Goal: Task Accomplishment & Management: Manage account settings

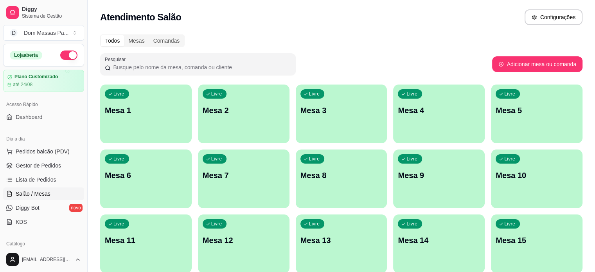
scroll to position [97, 0]
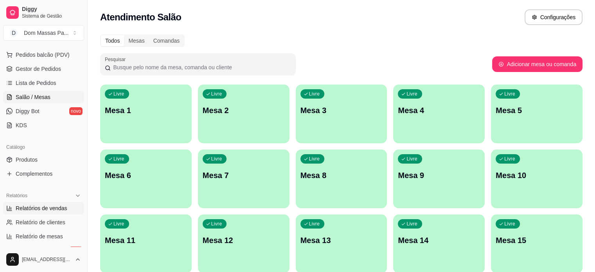
click at [39, 209] on span "Relatórios de vendas" at bounding box center [42, 208] width 52 height 8
select select "ALL"
select select "0"
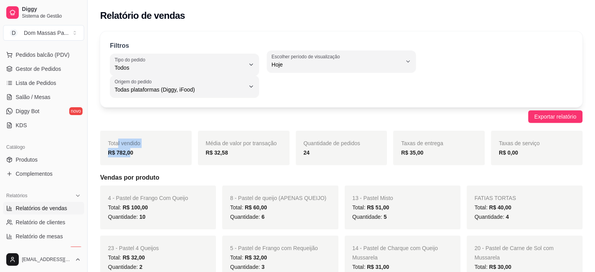
drag, startPoint x: 126, startPoint y: 151, endPoint x: 117, endPoint y: 128, distance: 24.6
click at [140, 152] on div "R$ 782,00" at bounding box center [146, 152] width 76 height 9
drag, startPoint x: 85, startPoint y: 166, endPoint x: 85, endPoint y: 147, distance: 18.8
click at [85, 147] on button "Toggle Sidebar" at bounding box center [87, 136] width 6 height 272
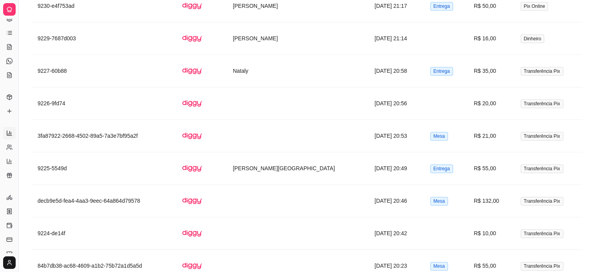
scroll to position [946, 0]
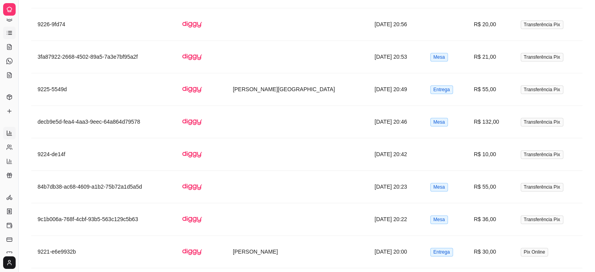
click at [14, 37] on link "Lista de Pedidos" at bounding box center [9, 33] width 13 height 13
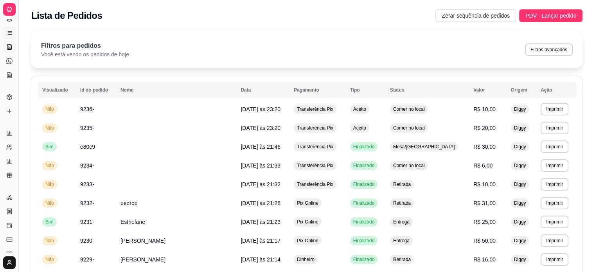
click at [7, 42] on link "Salão / Mesas" at bounding box center [9, 47] width 13 height 13
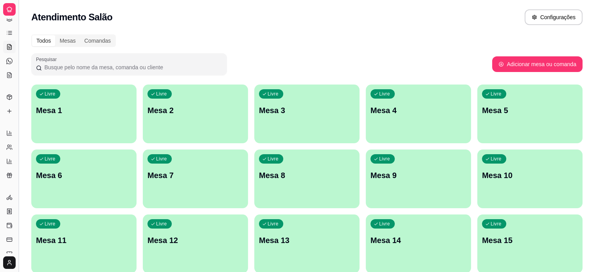
click at [17, 84] on button "Toggle Sidebar" at bounding box center [18, 136] width 6 height 272
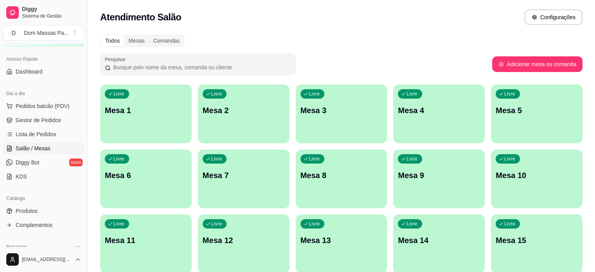
scroll to position [40, 0]
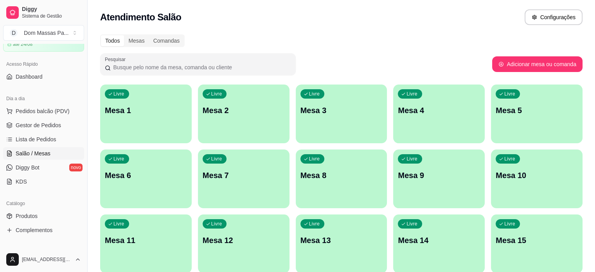
click at [35, 103] on div "Dia a dia" at bounding box center [43, 98] width 81 height 13
click at [42, 113] on span "Pedidos balcão (PDV)" at bounding box center [43, 111] width 54 height 8
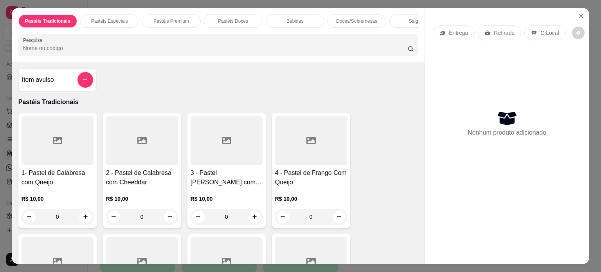
click at [457, 29] on p "Entrega" at bounding box center [457, 33] width 19 height 8
click at [577, 13] on icon "Close" at bounding box center [580, 16] width 6 height 6
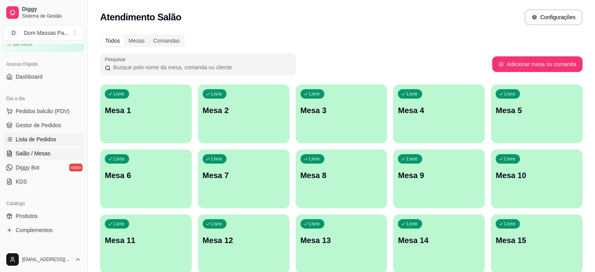
click at [57, 140] on link "Lista de Pedidos" at bounding box center [43, 139] width 81 height 13
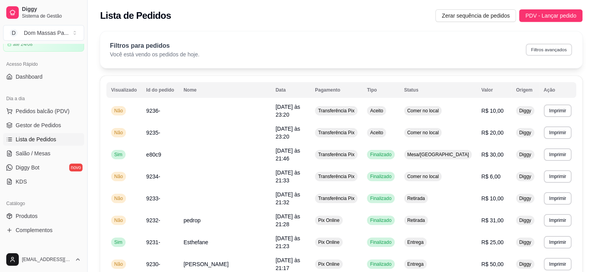
click at [555, 50] on button "Filtros avançados" at bounding box center [548, 49] width 46 height 12
select select "0"
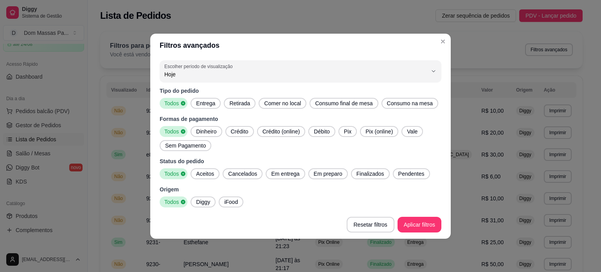
click at [198, 104] on span "Entrega" at bounding box center [205, 103] width 25 height 8
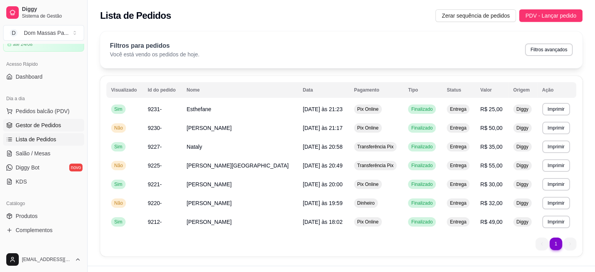
click at [33, 130] on link "Gestor de Pedidos" at bounding box center [43, 125] width 81 height 13
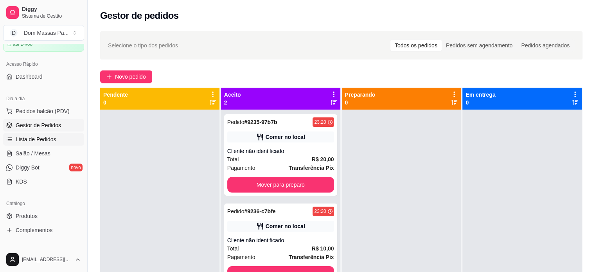
click at [41, 140] on span "Lista de Pedidos" at bounding box center [36, 139] width 41 height 8
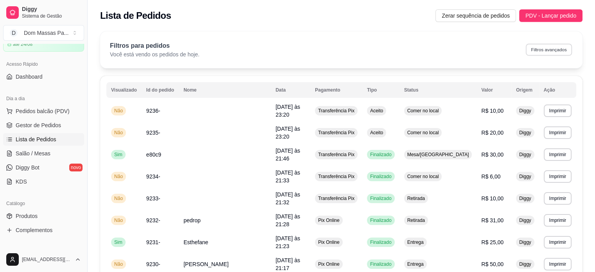
click at [540, 50] on button "Filtros avançados" at bounding box center [548, 49] width 46 height 12
select select "0"
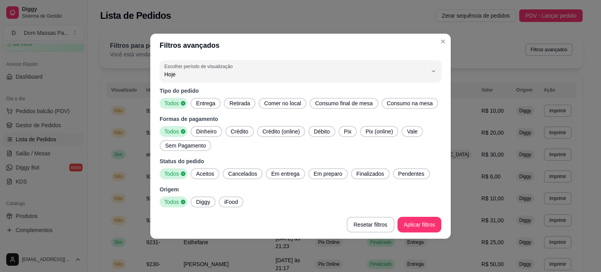
click at [209, 100] on span "Entrega" at bounding box center [205, 103] width 25 height 8
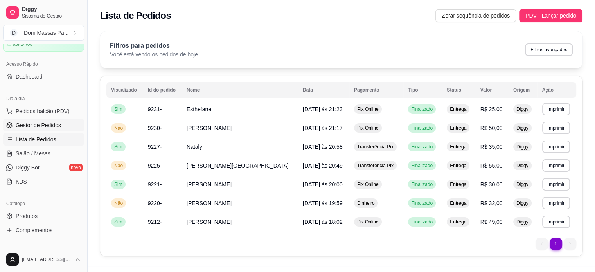
click at [61, 121] on link "Gestor de Pedidos" at bounding box center [43, 125] width 81 height 13
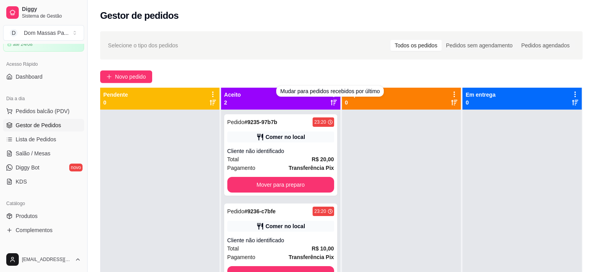
click at [333, 97] on icon at bounding box center [334, 93] width 2 height 5
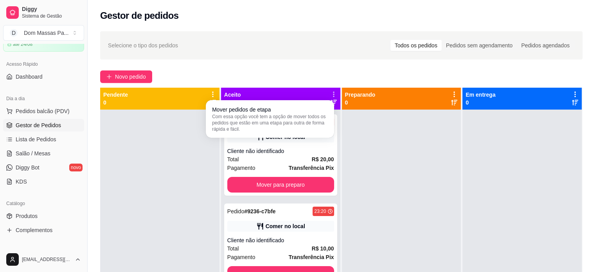
click at [317, 100] on div "Mover pedidos de etapa Com essa opção você tem a opção de mover todos os pedido…" at bounding box center [270, 119] width 128 height 38
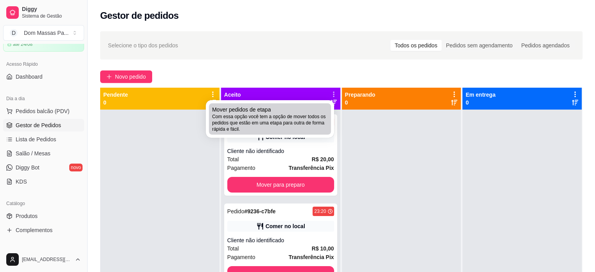
click at [317, 104] on li "Mover pedidos de etapa Com essa opção você tem a opção de mover todos os pedido…" at bounding box center [270, 118] width 122 height 31
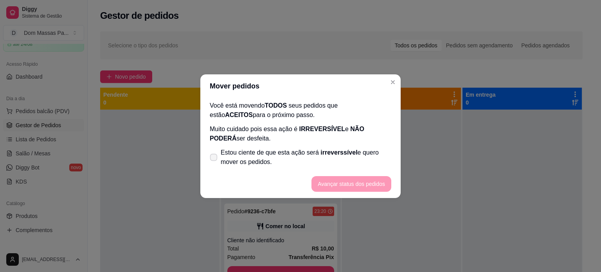
click at [232, 158] on span "Estou ciente de que esta ação será irreverssível e quero mover os pedidos." at bounding box center [306, 157] width 170 height 19
click at [214, 158] on input "Estou ciente de que esta ação será irreverssível e quero mover os pedidos." at bounding box center [211, 160] width 5 height 5
checkbox input "true"
click at [324, 185] on button "Avançar status dos pedidos" at bounding box center [351, 184] width 80 height 16
click at [324, 185] on footer "Avançar status dos pedidos" at bounding box center [300, 184] width 200 height 28
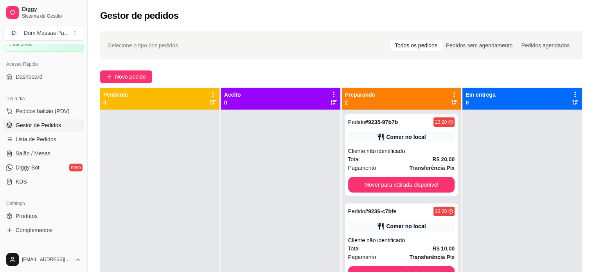
click at [443, 92] on div "Preparando 2" at bounding box center [401, 99] width 113 height 16
click at [451, 91] on icon at bounding box center [453, 94] width 7 height 7
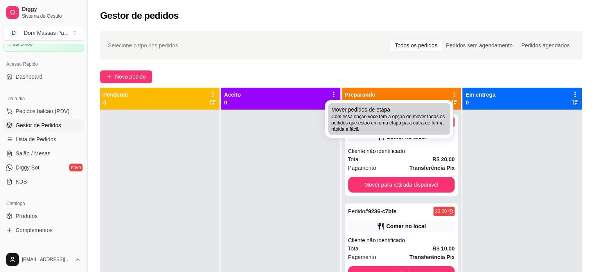
click at [404, 121] on span "Com essa opção você tem a opção de mover todos os pedidos que estão em uma etap…" at bounding box center [389, 122] width 116 height 19
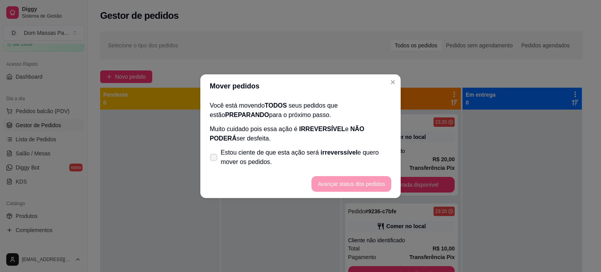
click at [217, 155] on span at bounding box center [213, 156] width 7 height 7
click at [214, 158] on input "Estou ciente de que esta ação será irreverssível e quero mover os pedidos." at bounding box center [211, 160] width 5 height 5
checkbox input "true"
click at [342, 181] on button "Avançar status dos pedidos" at bounding box center [350, 183] width 77 height 15
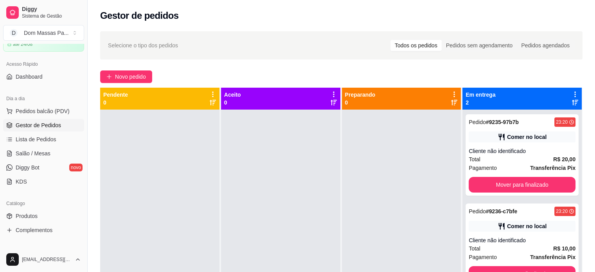
click at [571, 94] on icon at bounding box center [574, 94] width 7 height 7
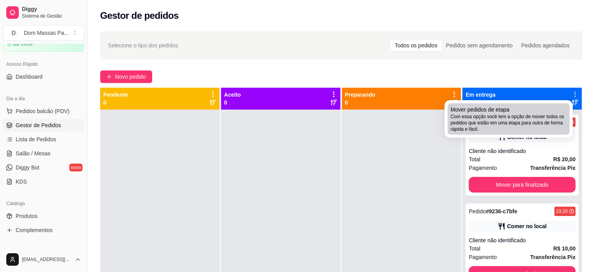
click at [540, 105] on li "Mover pedidos de etapa Com essa opção você tem a opção de mover todos os pedido…" at bounding box center [508, 118] width 122 height 31
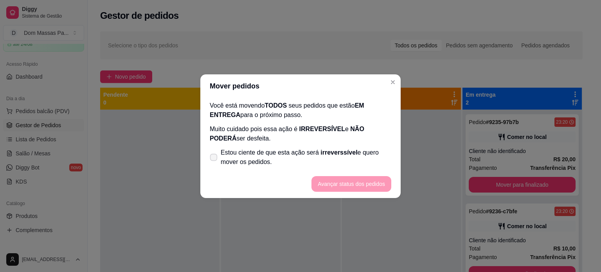
click at [260, 148] on span "Estou ciente de que esta ação será irreverssível e quero mover os pedidos." at bounding box center [306, 157] width 170 height 19
click at [214, 158] on input "Estou ciente de que esta ação será irreverssível e quero mover os pedidos." at bounding box center [211, 160] width 5 height 5
checkbox input "true"
click at [350, 182] on button "Avançar status dos pedidos" at bounding box center [350, 183] width 77 height 15
